Goal: Task Accomplishment & Management: Use online tool/utility

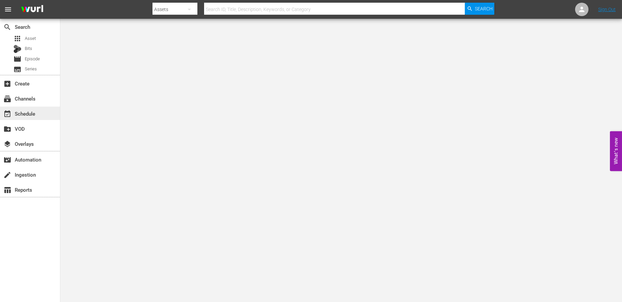
click at [23, 111] on div "event_available Schedule" at bounding box center [19, 113] width 38 height 6
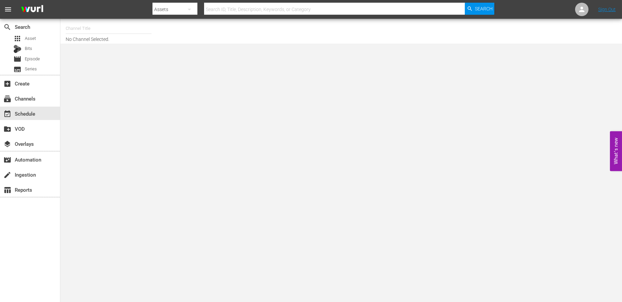
click at [89, 32] on input "text" at bounding box center [109, 28] width 86 height 16
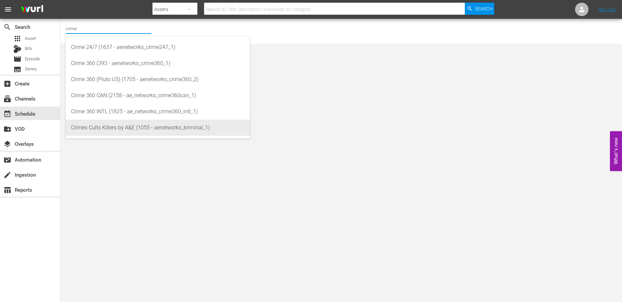
click at [98, 125] on div "Crimes Cults Killers by A&E (1055 - aenetworks_kriminal_1)" at bounding box center [158, 128] width 174 height 16
type input "Crimes Cults Killers by A&E (1055 - aenetworks_kriminal_1)"
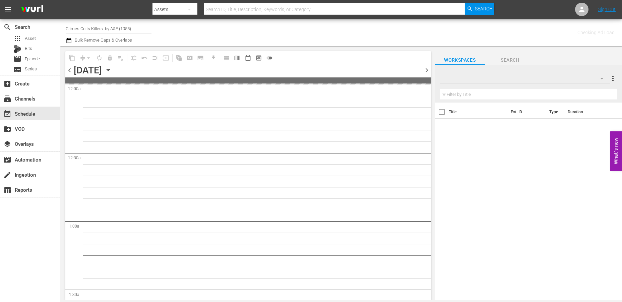
click at [112, 68] on icon "button" at bounding box center [108, 69] width 7 height 7
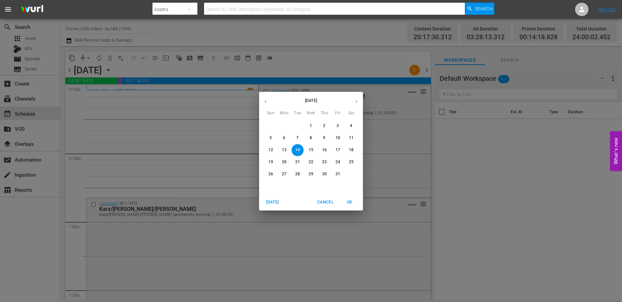
click at [355, 101] on icon "button" at bounding box center [356, 101] width 5 height 5
click at [283, 137] on p "3" at bounding box center [284, 138] width 2 height 6
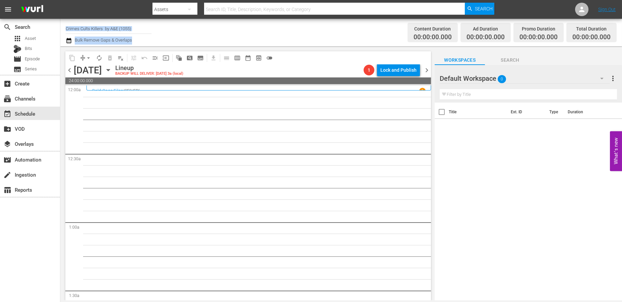
drag, startPoint x: 134, startPoint y: 40, endPoint x: 77, endPoint y: 35, distance: 56.9
click at [77, 35] on div "Channel Title Crimes Cults Killers by A&E (1055) Bulk Remove Gaps & Overlaps" at bounding box center [216, 32] width 300 height 24
click at [130, 28] on input "Crimes Cults Killers by A&E (1055)" at bounding box center [109, 28] width 86 height 16
drag, startPoint x: 136, startPoint y: 28, endPoint x: 61, endPoint y: 24, distance: 75.1
click at [61, 24] on div "Channel Title Crimes Cults Killers by A&E (1055) Bulk Remove Gaps & Overlaps Co…" at bounding box center [340, 32] width 561 height 27
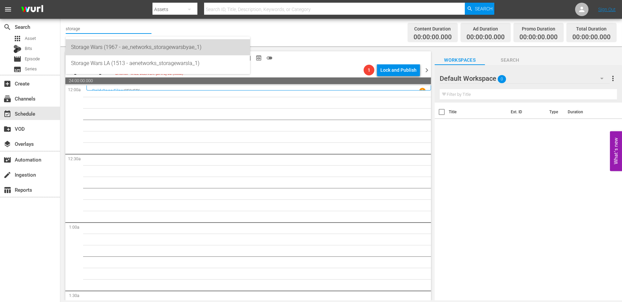
click at [105, 49] on div "Storage Wars (1967 - ae_networks_storagewarsbyae_1)" at bounding box center [158, 47] width 174 height 16
type input "Storage Wars (1967 - ae_networks_storagewarsbyae_1)"
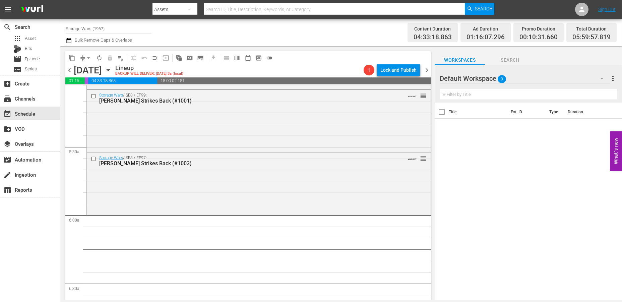
scroll to position [632, 0]
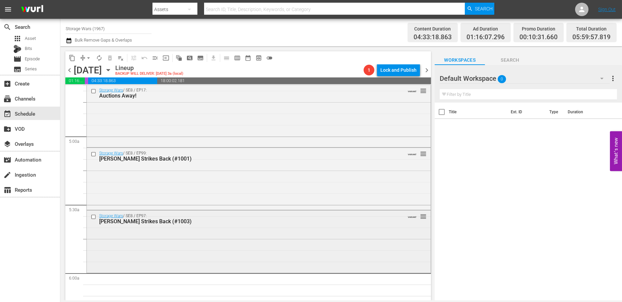
click at [114, 248] on div "Storage Wars / SE8 / EP97: Barry Strikes Back (#1003) VARIANT reorder" at bounding box center [259, 240] width 344 height 61
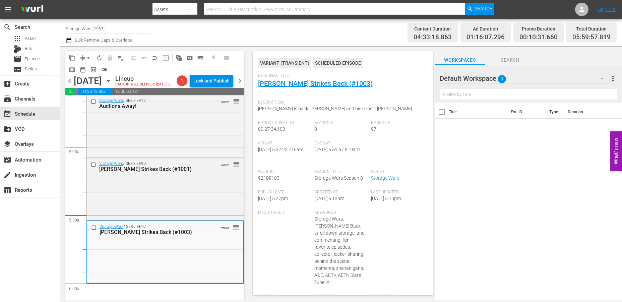
scroll to position [0, 0]
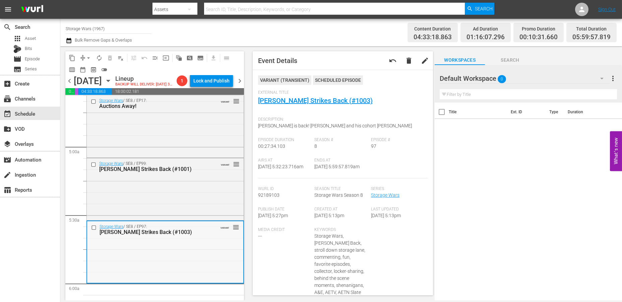
click at [184, 261] on div "Storage Wars / SE8 / EP97: Barry Strikes Back (#1003) VARIANT reorder" at bounding box center [165, 251] width 156 height 61
click at [84, 57] on button "arrow_drop_down" at bounding box center [88, 58] width 11 height 11
click at [83, 66] on li "Align to Midnight" at bounding box center [89, 71] width 70 height 11
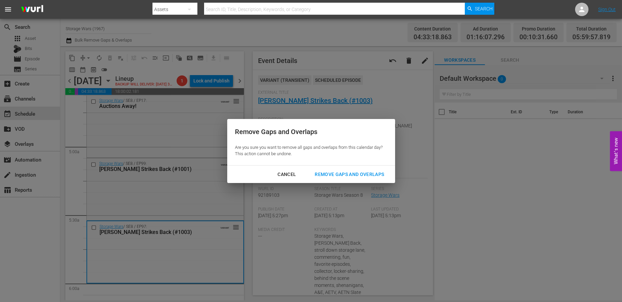
click at [333, 171] on div "Remove Gaps and Overlaps" at bounding box center [349, 174] width 80 height 8
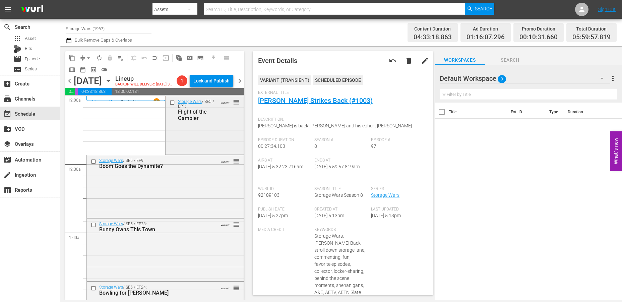
click at [208, 136] on div "Storage Wars / SE5 / EP1: Flight of the Gambler VARIANT reorder" at bounding box center [204, 124] width 78 height 57
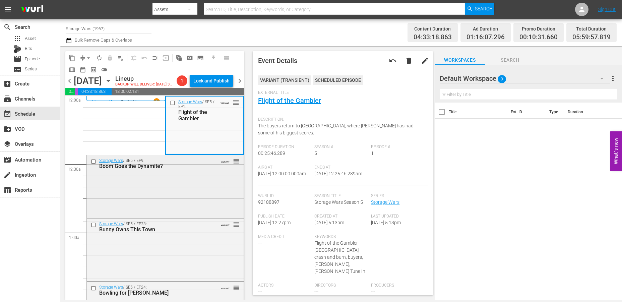
click at [201, 198] on div "Storage Wars / SE5 / EP9: Boom Goes the Dynamite? VARIANT reorder" at bounding box center [165, 185] width 157 height 61
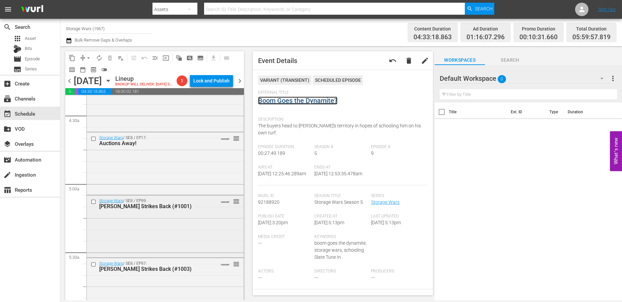
scroll to position [707, 0]
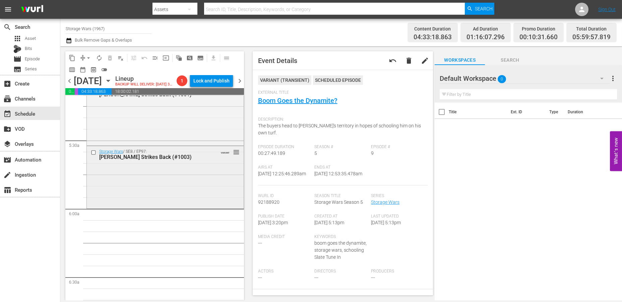
click at [173, 193] on div "Storage Wars / SE8 / EP97: Barry Strikes Back (#1003) VARIANT reorder" at bounding box center [165, 176] width 157 height 61
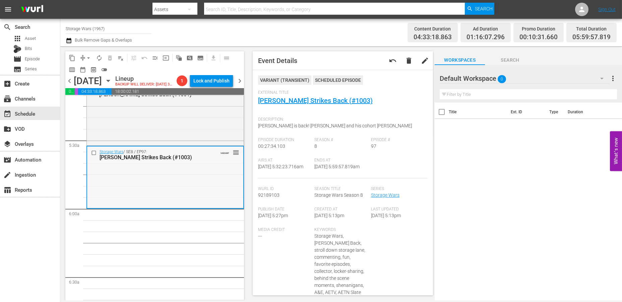
click at [158, 202] on div "Storage Wars / SE8 / EP97: Barry Strikes Back (#1003) VARIANT reorder" at bounding box center [165, 176] width 156 height 61
click at [90, 57] on span "arrow_drop_down" at bounding box center [88, 58] width 7 height 7
click at [85, 68] on li "Align to Midnight" at bounding box center [89, 71] width 70 height 11
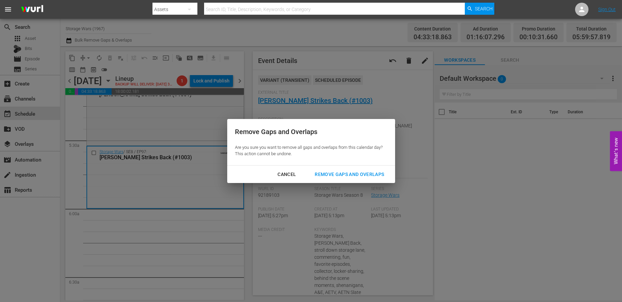
click at [327, 172] on div "Remove Gaps and Overlaps" at bounding box center [349, 174] width 80 height 8
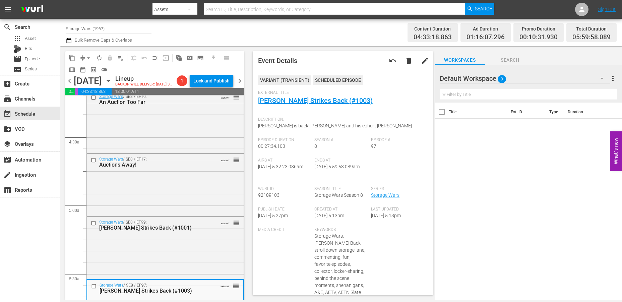
scroll to position [670, 0]
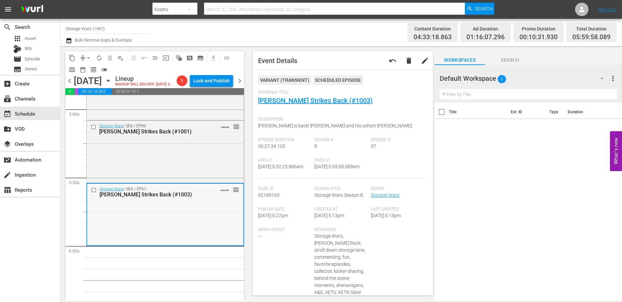
click at [126, 221] on div "Storage Wars / SE8 / EP97: Barry Strikes Back (#1003) VARIANT reorder" at bounding box center [165, 214] width 156 height 61
click at [87, 56] on span "arrow_drop_down" at bounding box center [88, 58] width 7 height 7
click at [86, 69] on li "Align to Midnight" at bounding box center [89, 71] width 70 height 11
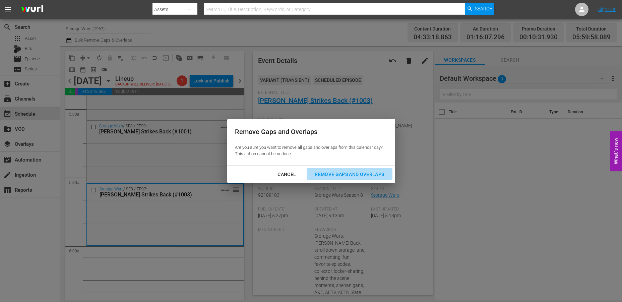
click at [352, 173] on div "Remove Gaps and Overlaps" at bounding box center [349, 174] width 80 height 8
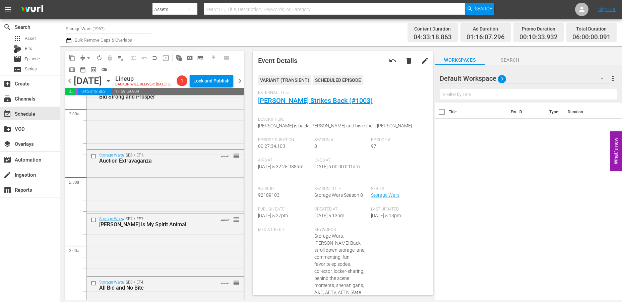
scroll to position [0, 0]
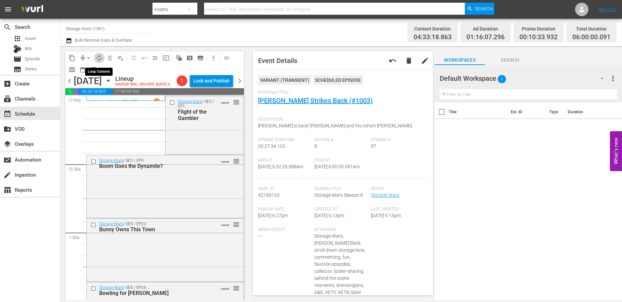
click at [99, 57] on span "autorenew_outlined" at bounding box center [99, 58] width 7 height 7
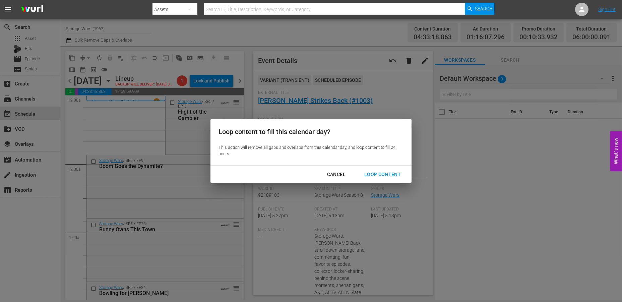
click at [379, 173] on div "Loop Content" at bounding box center [382, 174] width 47 height 8
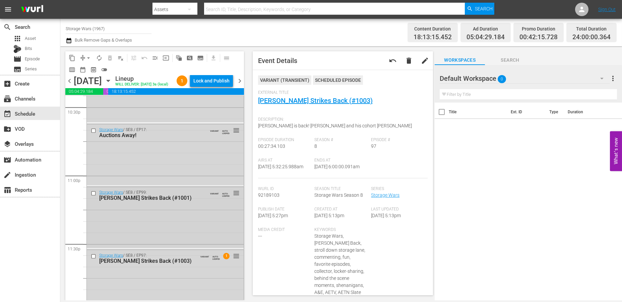
scroll to position [3087, 0]
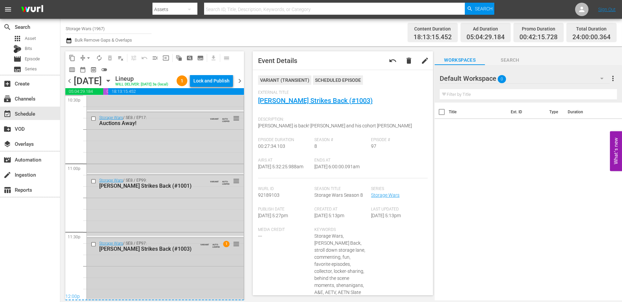
click at [188, 259] on div "Storage Wars / SE8 / EP97: Barry Strikes Back (#1003) VARIANT AUTO-LOOPED 1 reo…" at bounding box center [165, 268] width 157 height 61
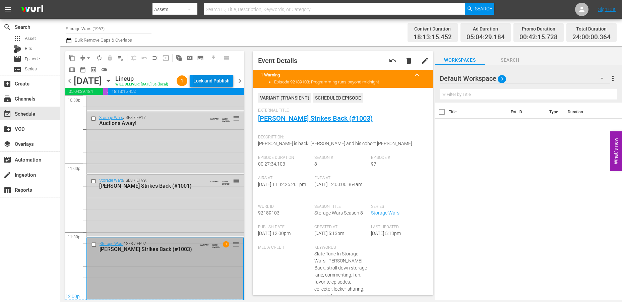
click at [212, 81] on div "Lock and Publish" at bounding box center [211, 81] width 36 height 12
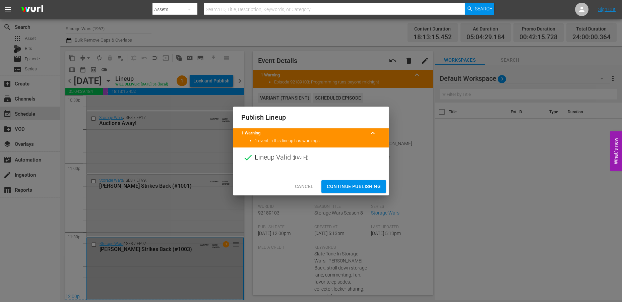
click at [342, 190] on span "Continue Publishing" at bounding box center [354, 186] width 54 height 8
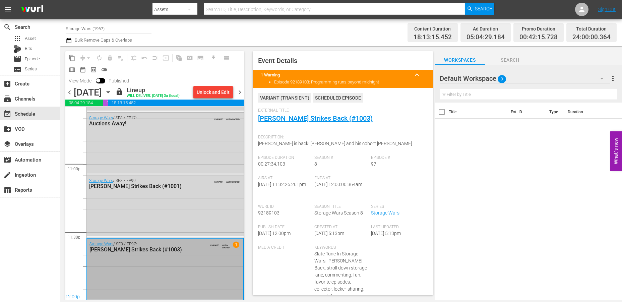
click at [239, 91] on span "chevron_right" at bounding box center [239, 92] width 8 height 8
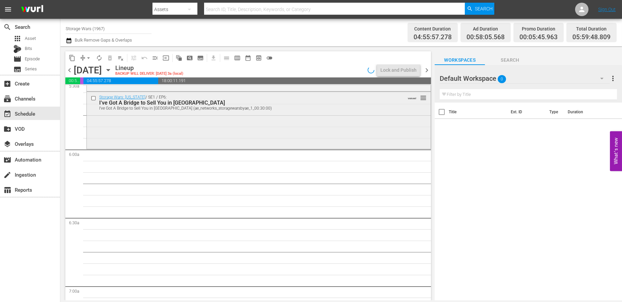
scroll to position [757, 0]
click at [151, 126] on div "Storage Wars: New York / SE1 / EP6: I've Got A Bridge to Sell You in Brooklyn I…" at bounding box center [259, 117] width 344 height 55
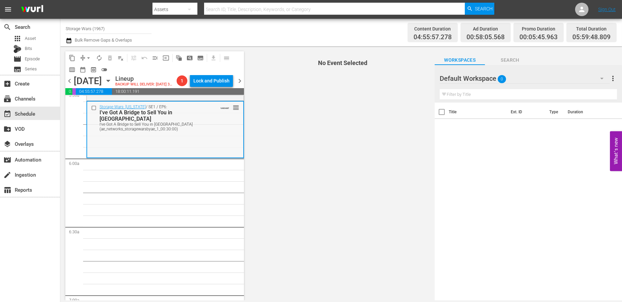
click at [148, 142] on div "Storage Wars: New York / SE1 / EP6: I've Got A Bridge to Sell You in Brooklyn I…" at bounding box center [165, 128] width 156 height 55
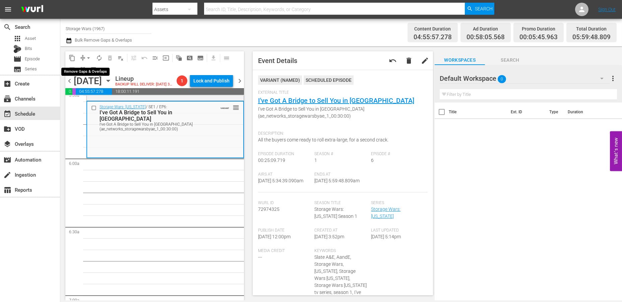
click at [88, 56] on span "arrow_drop_down" at bounding box center [88, 58] width 7 height 7
click at [86, 70] on li "Align to Midnight" at bounding box center [89, 71] width 70 height 11
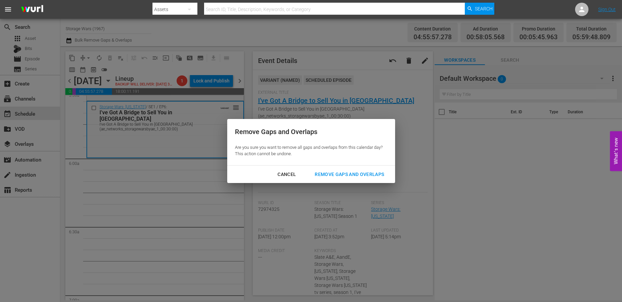
click at [330, 173] on div "Remove Gaps and Overlaps" at bounding box center [349, 174] width 80 height 8
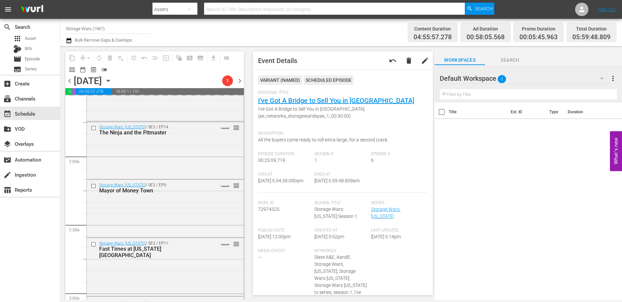
scroll to position [0, 0]
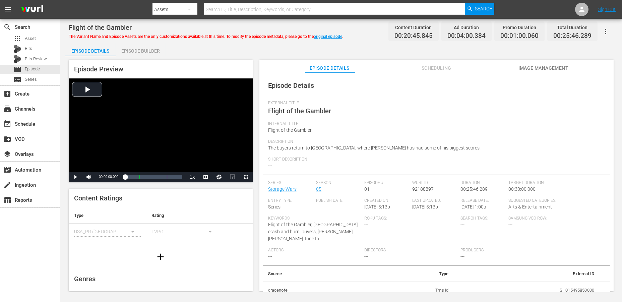
click at [138, 49] on div "Episode Builder" at bounding box center [141, 51] width 50 height 16
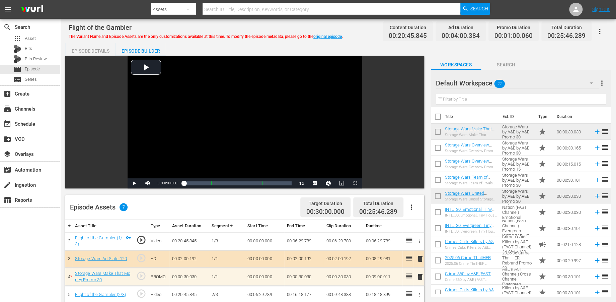
click at [559, 83] on icon "button" at bounding box center [592, 83] width 8 height 8
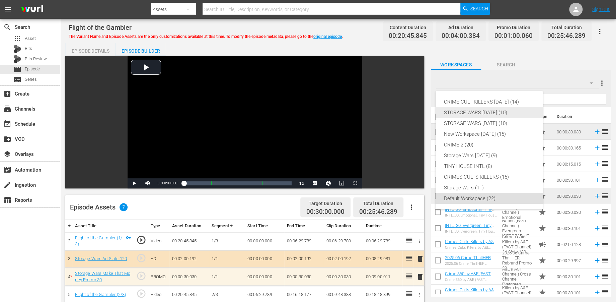
click at [491, 111] on div "STORAGE WARS [DATE] (10)" at bounding box center [489, 112] width 91 height 11
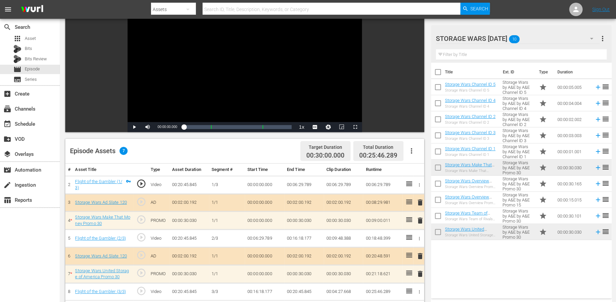
scroll to position [74, 0]
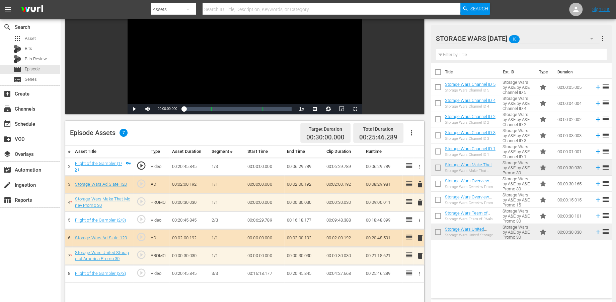
click at [421, 201] on span "delete" at bounding box center [420, 202] width 8 height 8
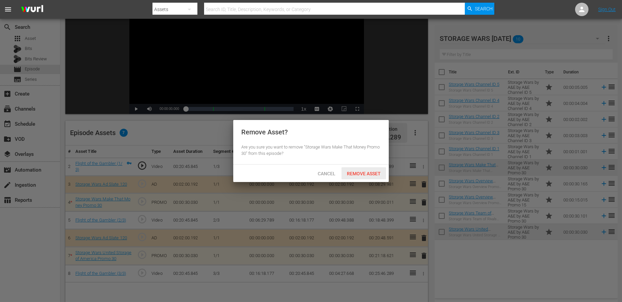
click at [368, 174] on span "Remove Asset" at bounding box center [363, 173] width 45 height 5
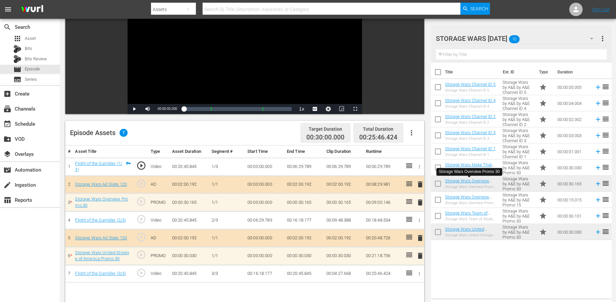
click at [419, 254] on span "delete" at bounding box center [420, 256] width 8 height 8
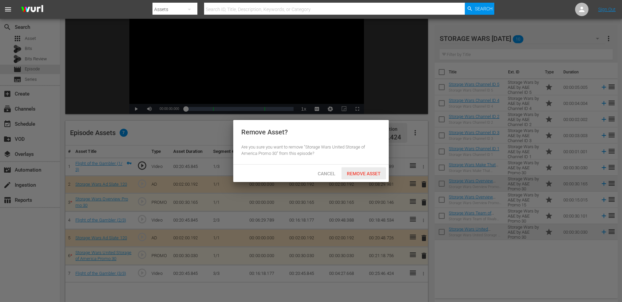
click at [362, 173] on span "Remove Asset" at bounding box center [363, 173] width 45 height 5
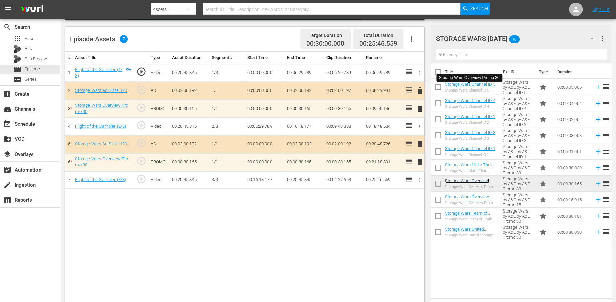
scroll to position [174, 0]
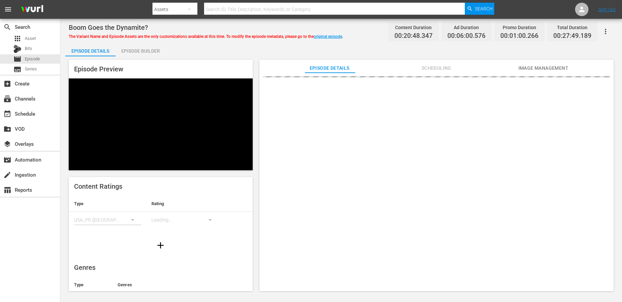
click at [133, 49] on div "Episode Builder" at bounding box center [141, 51] width 50 height 16
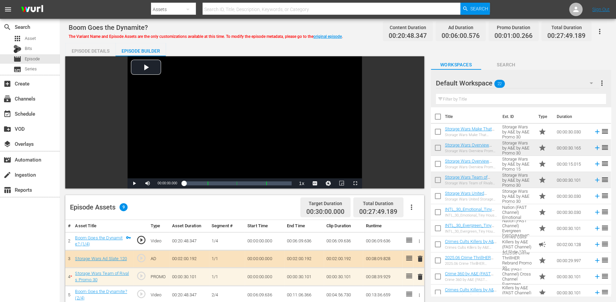
click at [559, 82] on icon "button" at bounding box center [591, 83] width 3 height 2
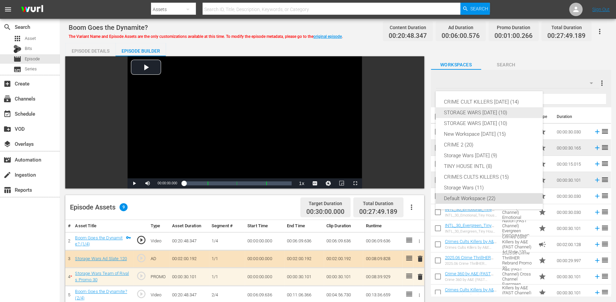
click at [472, 113] on div "STORAGE WARS [DATE] (10)" at bounding box center [489, 112] width 91 height 11
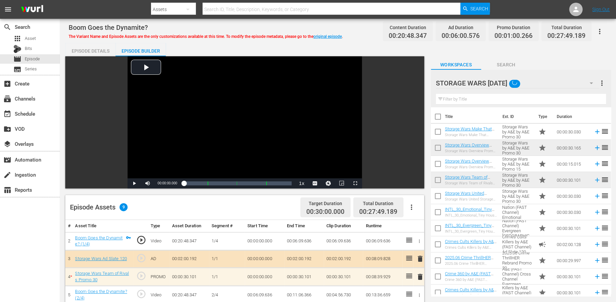
click at [559, 82] on button "button" at bounding box center [592, 83] width 16 height 16
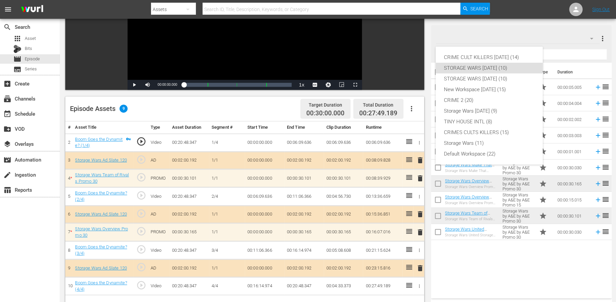
scroll to position [112, 0]
